Goal: Information Seeking & Learning: Check status

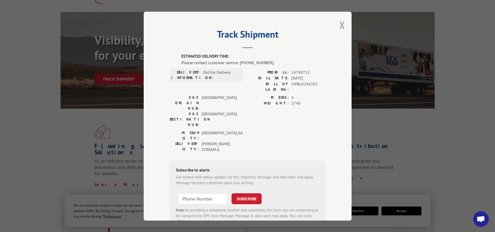
click at [341, 27] on button "Close modal" at bounding box center [343, 25] width 6 height 14
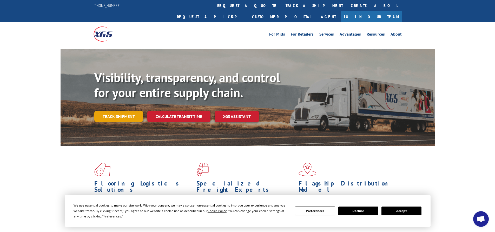
click at [108, 111] on link "Track shipment" at bounding box center [118, 116] width 49 height 11
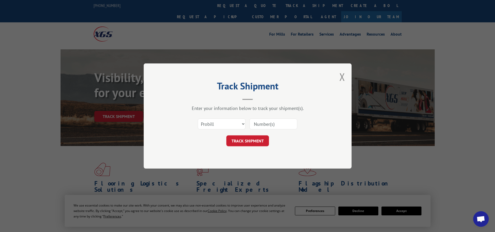
click at [257, 126] on input at bounding box center [274, 124] width 48 height 11
paste input "17503974"
type input "17503974"
click at [243, 142] on button "TRACK SHIPMENT" at bounding box center [248, 141] width 43 height 11
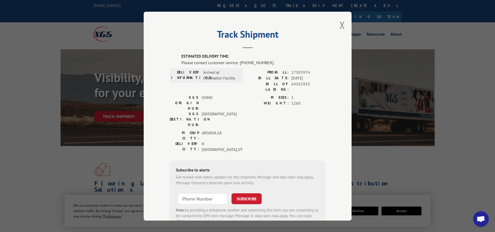
click at [344, 26] on div "Track Shipment ESTIMATED DELIVERY TIME: Please contact customer service: [PHONE…" at bounding box center [248, 116] width 208 height 209
click at [340, 24] on button "Close modal" at bounding box center [343, 25] width 6 height 14
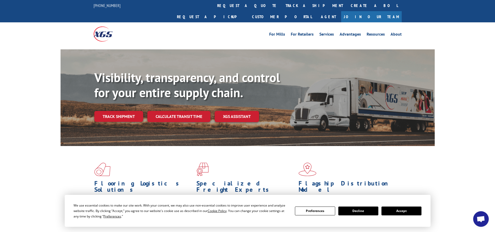
click at [126, 98] on div "Visibility, transparency, and control for your entire supply chain. Track shipm…" at bounding box center [264, 106] width 341 height 73
click at [125, 111] on link "Track shipment" at bounding box center [118, 116] width 49 height 11
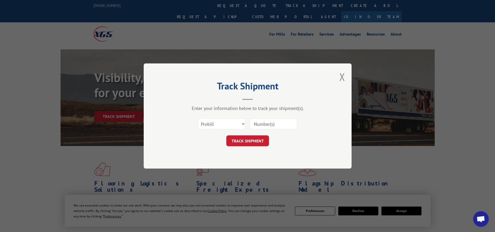
click at [269, 123] on input at bounding box center [274, 124] width 48 height 11
paste input "16780713"
type input "16780713"
click at [238, 140] on button "TRACK SHIPMENT" at bounding box center [248, 141] width 43 height 11
